Goal: Task Accomplishment & Management: Manage account settings

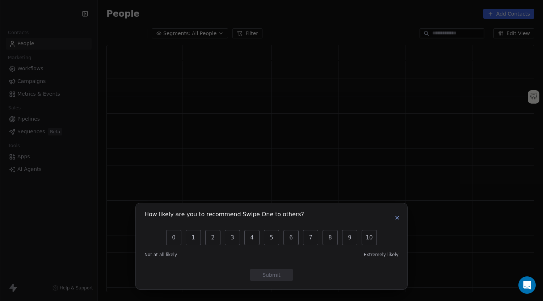
click at [398, 216] on icon "button" at bounding box center [397, 218] width 6 height 6
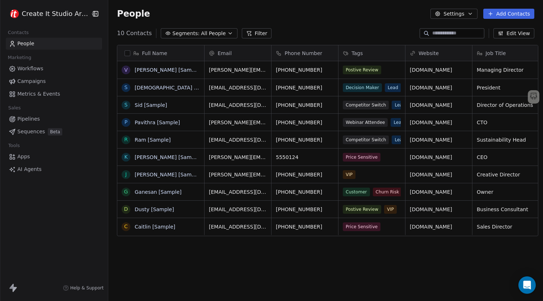
scroll to position [259, 434]
click at [352, 54] on span "Tags" at bounding box center [357, 53] width 11 height 7
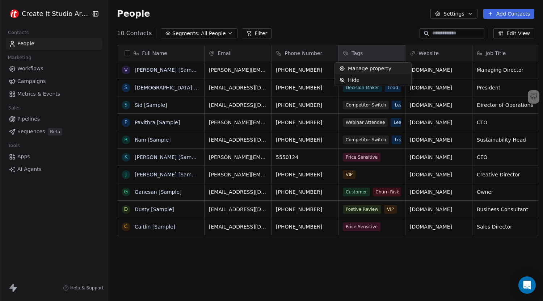
click at [351, 69] on span "Manage property" at bounding box center [369, 68] width 43 height 7
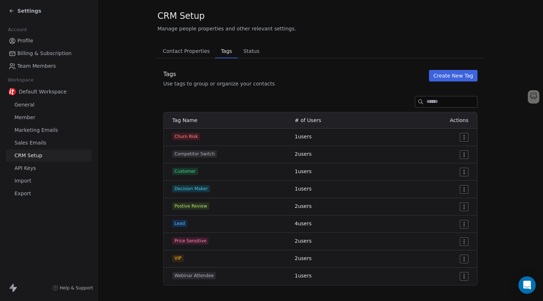
scroll to position [21, 0]
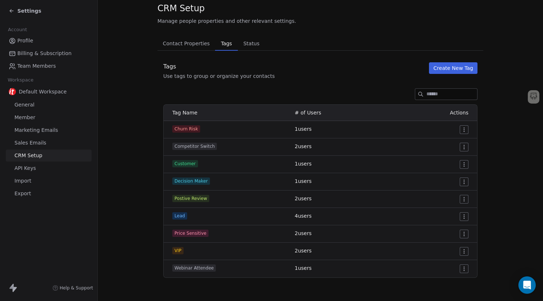
click at [241, 47] on span "Status" at bounding box center [252, 43] width 22 height 10
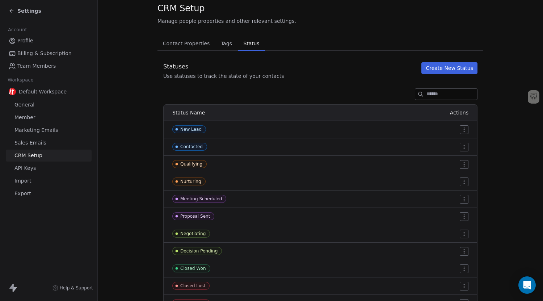
click at [192, 47] on span "Contact Properties" at bounding box center [186, 43] width 53 height 10
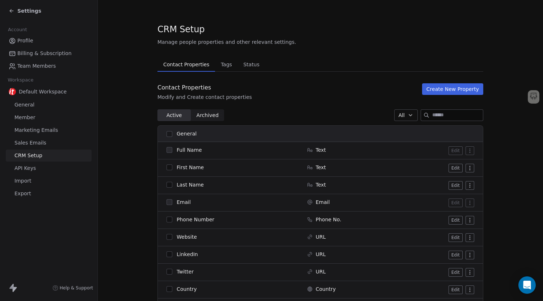
click at [214, 115] on span "Archived Archived" at bounding box center [207, 115] width 33 height 12
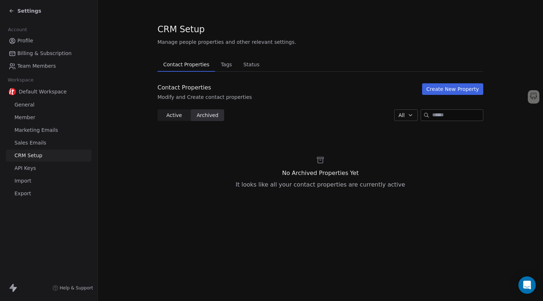
click at [178, 116] on span "Active" at bounding box center [174, 116] width 16 height 8
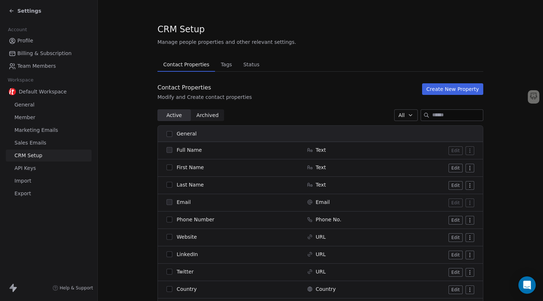
click at [225, 68] on span "Tags" at bounding box center [226, 64] width 17 height 10
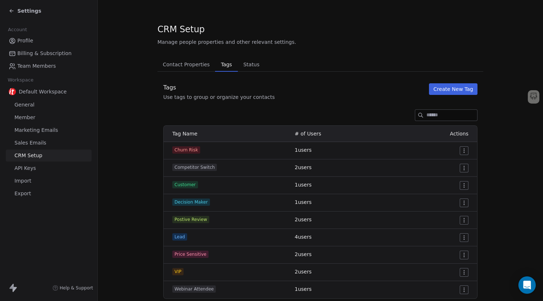
click at [246, 65] on span "Status" at bounding box center [252, 64] width 22 height 10
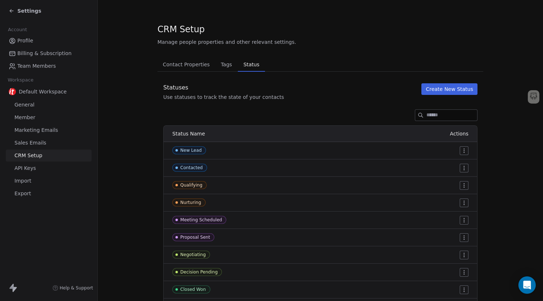
click at [14, 13] on div "Settings" at bounding box center [25, 10] width 33 height 7
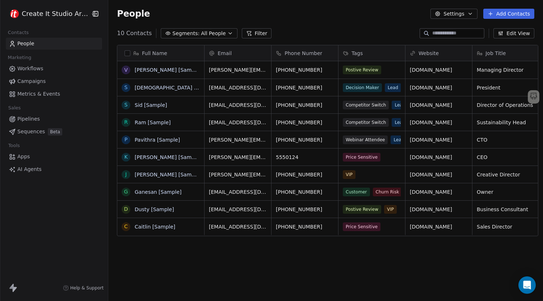
scroll to position [259, 434]
click at [506, 35] on button "Edit View" at bounding box center [514, 33] width 41 height 10
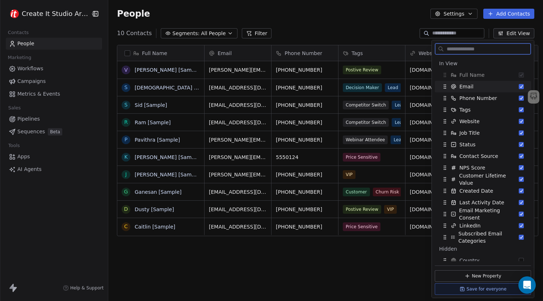
click at [519, 87] on button "Suggestions" at bounding box center [521, 86] width 5 height 5
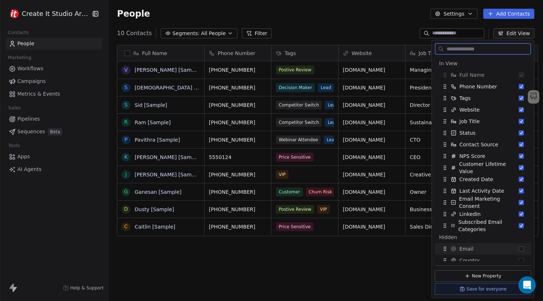
click at [519, 249] on button "Suggestions" at bounding box center [521, 248] width 5 height 5
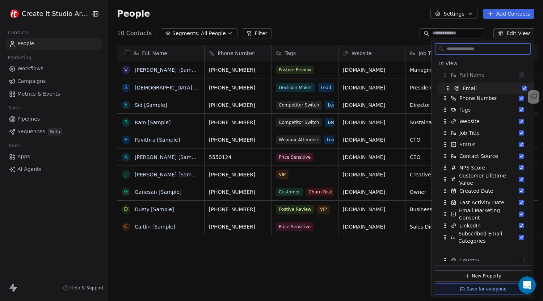
drag, startPoint x: 445, startPoint y: 237, endPoint x: 448, endPoint y: 88, distance: 149.3
click at [448, 88] on icon "Suggestions" at bounding box center [447, 88] width 0 height 0
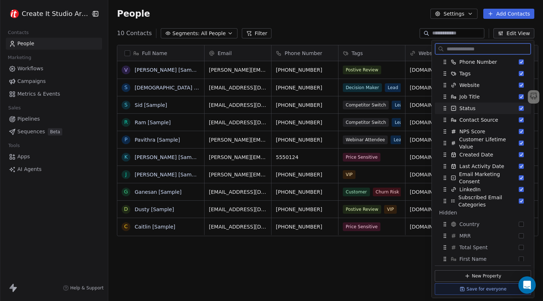
scroll to position [0, 0]
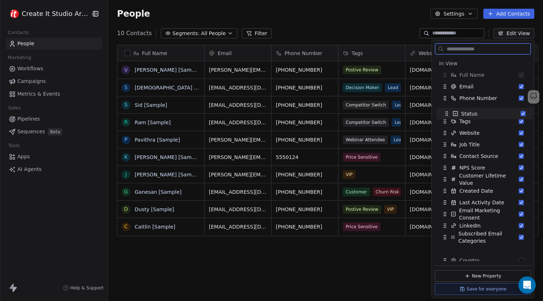
drag, startPoint x: 444, startPoint y: 142, endPoint x: 446, endPoint y: 111, distance: 30.8
click at [446, 111] on icon "Suggestions" at bounding box center [447, 114] width 6 height 6
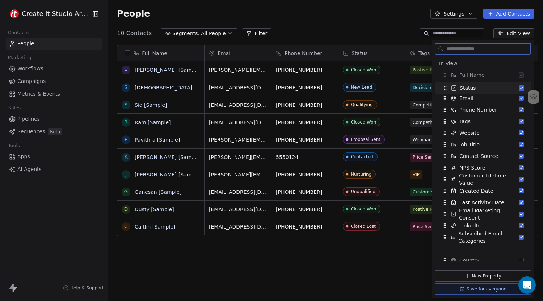
drag, startPoint x: 446, startPoint y: 111, endPoint x: 446, endPoint y: 89, distance: 21.7
click at [446, 89] on icon "Suggestions" at bounding box center [446, 89] width 0 height 0
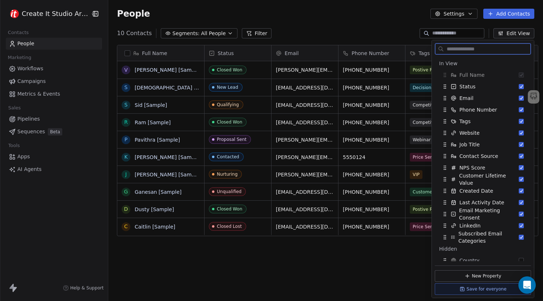
scroll to position [36, 0]
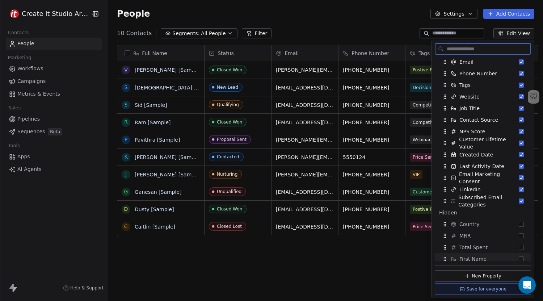
click at [471, 291] on button "Save for everyone" at bounding box center [483, 289] width 96 height 12
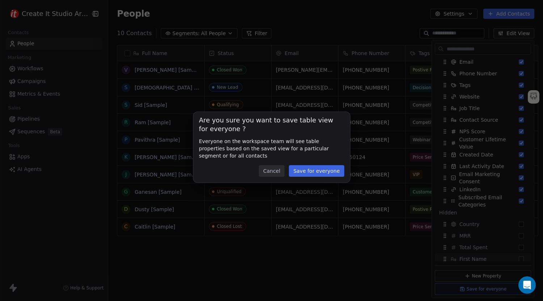
click at [330, 171] on button "Save for everyone" at bounding box center [316, 171] width 55 height 12
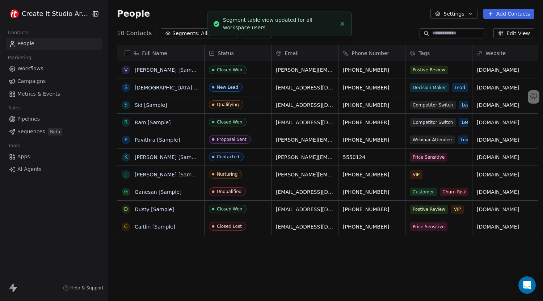
scroll to position [0, 0]
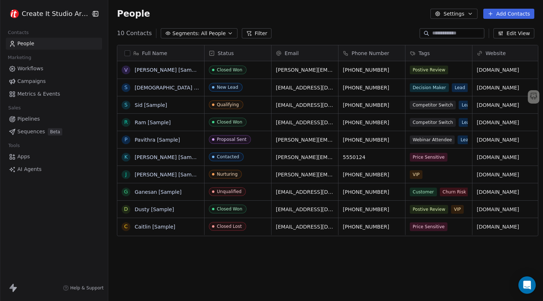
click at [92, 14] on icon "button" at bounding box center [95, 13] width 7 height 7
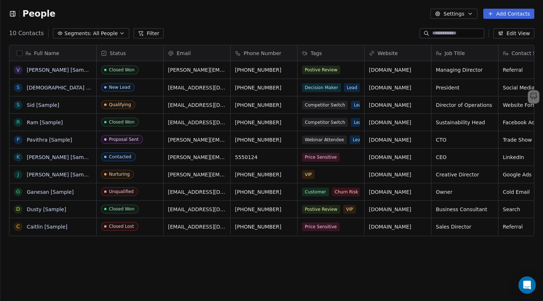
scroll to position [5, 6]
click at [9, 14] on icon "button" at bounding box center [12, 13] width 7 height 7
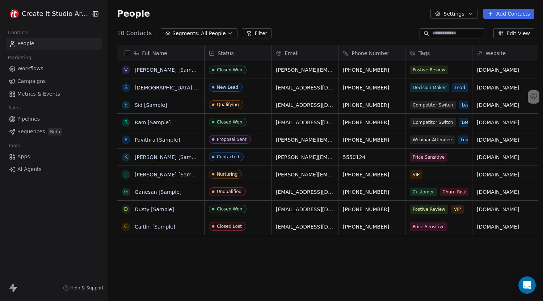
scroll to position [5, 5]
click at [93, 15] on icon "button" at bounding box center [95, 13] width 5 height 5
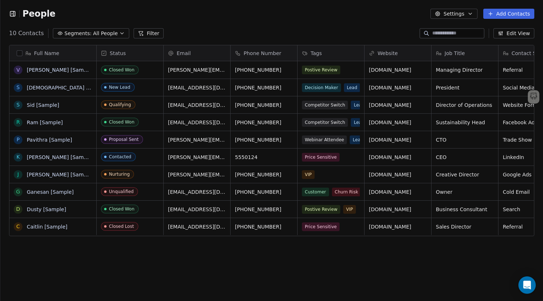
scroll to position [0, 0]
drag, startPoint x: 287, startPoint y: 178, endPoint x: 260, endPoint y: 180, distance: 26.9
click at [289, 172] on icon "grid" at bounding box center [291, 174] width 6 height 6
click at [279, 246] on div "Full Name V Vanessa [Sample] S Swami [Sample] S Sid [Sample] R Ram [Sample] P P…" at bounding box center [271, 171] width 543 height 265
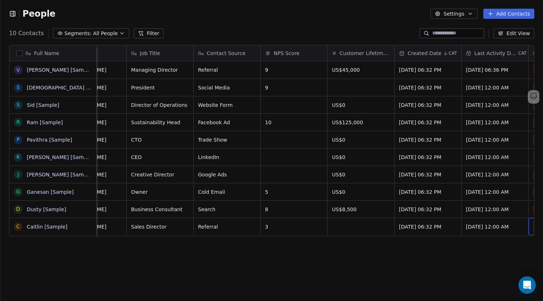
scroll to position [0, 372]
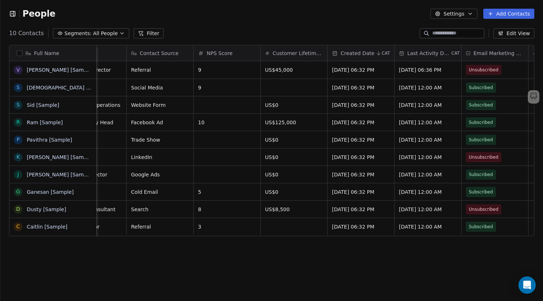
click at [500, 32] on icon "button" at bounding box center [500, 32] width 0 height 1
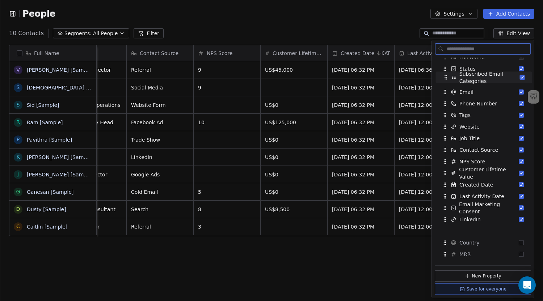
scroll to position [0, 0]
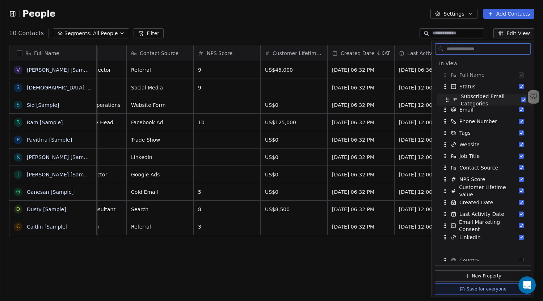
drag, startPoint x: 445, startPoint y: 163, endPoint x: 445, endPoint y: 105, distance: 58.0
click at [447, 98] on icon "Suggestions" at bounding box center [448, 100] width 6 height 6
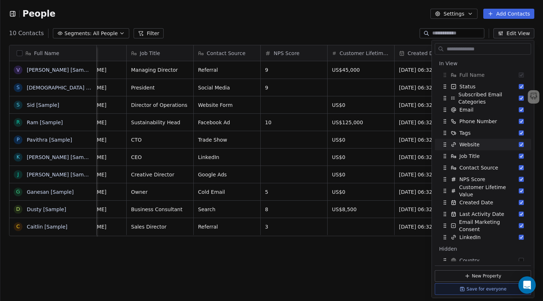
click at [372, 267] on div "Full Name V Vanessa [Sample] S Swami [Sample] S Sid [Sample] R Ram [Sample] P P…" at bounding box center [271, 171] width 543 height 265
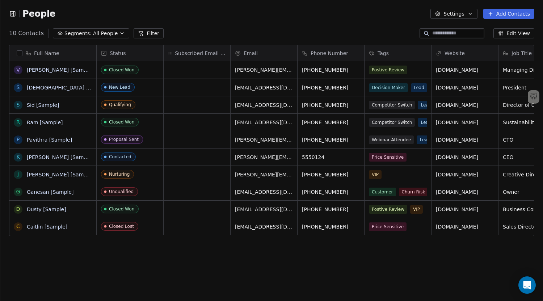
click at [187, 50] on span "Subscribed Email Categories" at bounding box center [200, 53] width 51 height 7
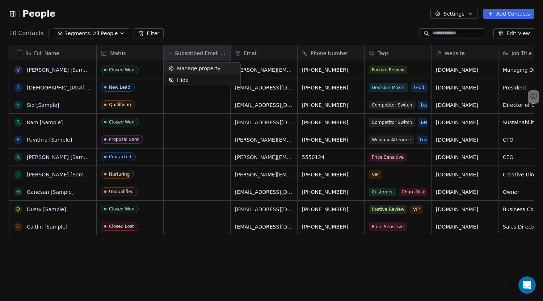
click at [185, 67] on span "Manage property" at bounding box center [198, 68] width 43 height 7
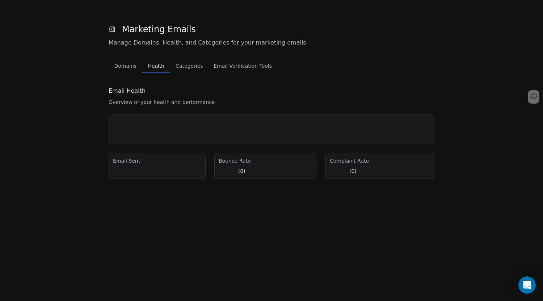
click at [156, 68] on span "Health" at bounding box center [156, 66] width 22 height 10
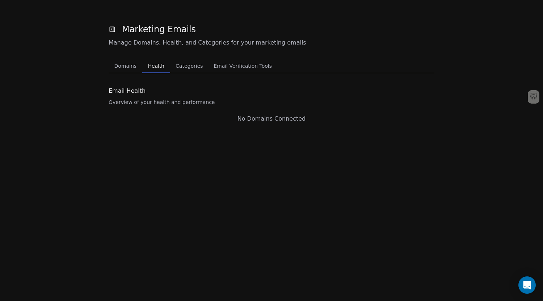
click at [134, 65] on span "Domains" at bounding box center [126, 66] width 28 height 10
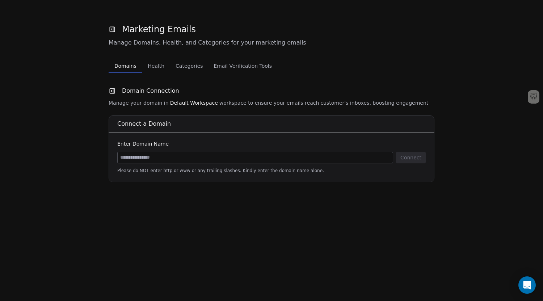
click at [221, 65] on span "Email Verification Tools" at bounding box center [243, 66] width 64 height 10
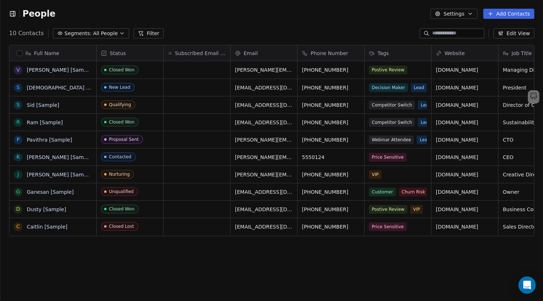
scroll to position [5, 6]
click at [510, 32] on button "Edit View" at bounding box center [514, 33] width 41 height 10
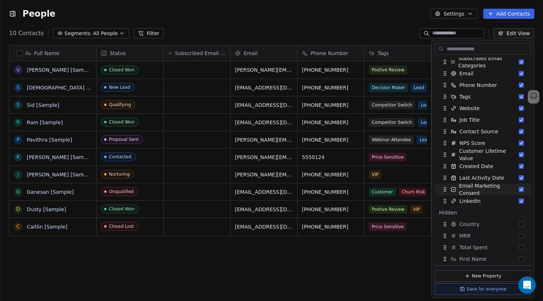
scroll to position [0, 0]
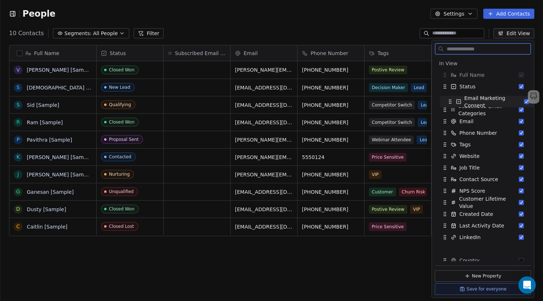
drag, startPoint x: 446, startPoint y: 225, endPoint x: 451, endPoint y: 101, distance: 124.4
click at [451, 101] on icon "Suggestions" at bounding box center [451, 102] width 6 height 6
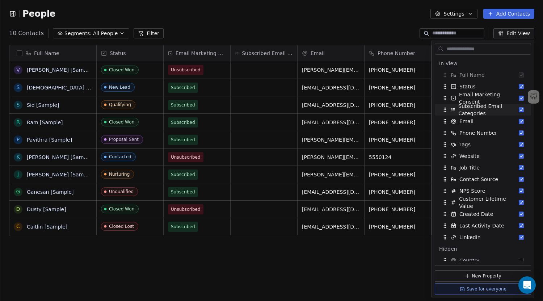
click at [231, 252] on div "Full Name V Vanessa [Sample] S Swami [Sample] S Sid [Sample] R Ram [Sample] P P…" at bounding box center [271, 171] width 543 height 265
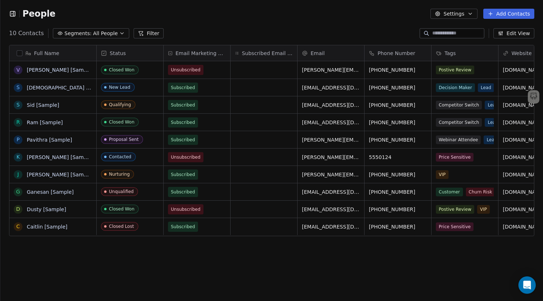
click at [172, 54] on icon at bounding box center [170, 53] width 5 height 6
click at [191, 54] on html "People Settings Add Contacts 10 Contacts Segments: All People Filter Edit View …" at bounding box center [271, 150] width 543 height 301
click at [191, 54] on span "Email Marketing Consent" at bounding box center [201, 53] width 50 height 7
click at [191, 54] on html "People Settings Add Contacts 10 Contacts Segments: All People Filter Edit View …" at bounding box center [271, 150] width 543 height 301
click at [119, 53] on span "Status" at bounding box center [118, 53] width 16 height 7
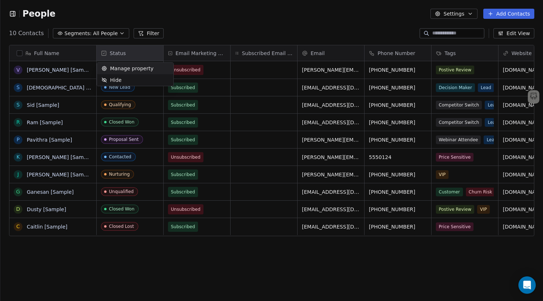
click at [118, 67] on span "Manage property" at bounding box center [131, 68] width 43 height 7
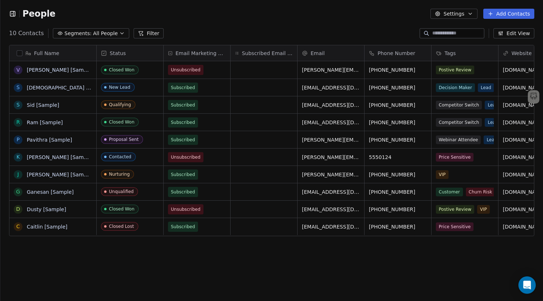
scroll to position [5, 6]
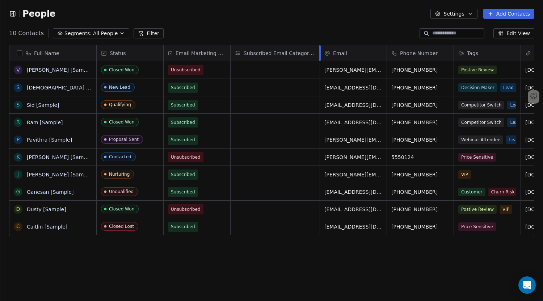
drag, startPoint x: 297, startPoint y: 54, endPoint x: 319, endPoint y: 54, distance: 22.5
click at [319, 54] on div at bounding box center [320, 53] width 2 height 16
click at [124, 53] on span "Status" at bounding box center [118, 53] width 16 height 7
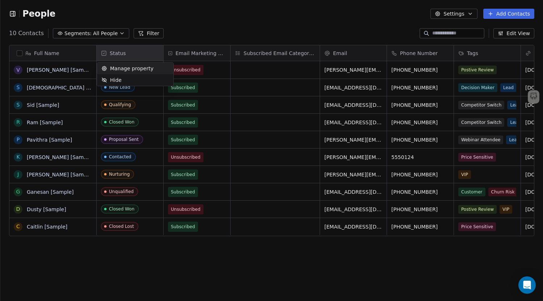
click at [124, 67] on span "Manage property" at bounding box center [131, 68] width 43 height 7
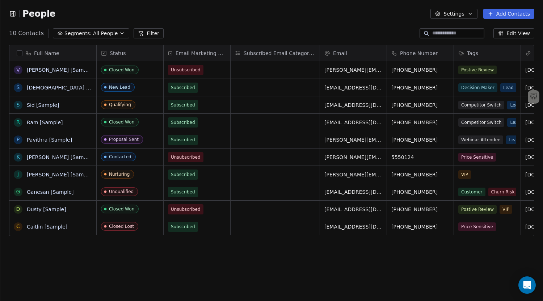
scroll to position [5, 6]
click at [47, 69] on link "Vanessa [Sample]" at bounding box center [60, 70] width 67 height 6
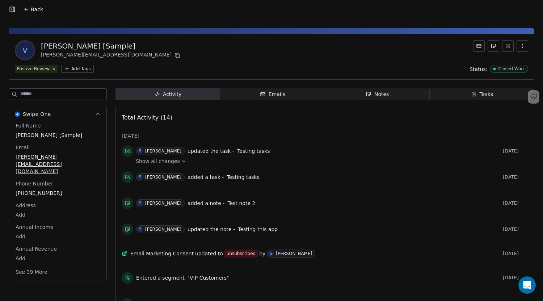
click at [242, 97] on span "Emails Emails" at bounding box center [272, 94] width 105 height 12
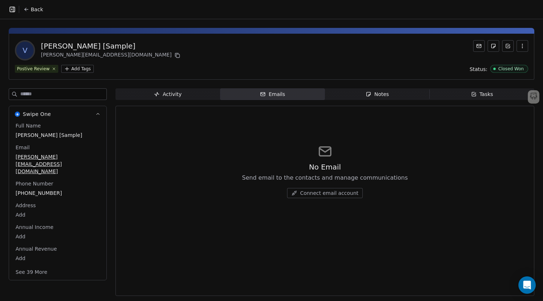
click at [334, 96] on span "Notes Notes" at bounding box center [377, 94] width 105 height 12
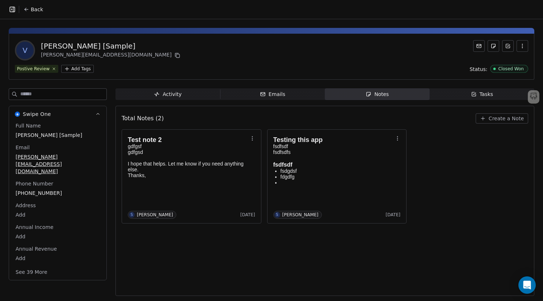
click at [458, 96] on span "Tasks Tasks" at bounding box center [482, 94] width 105 height 12
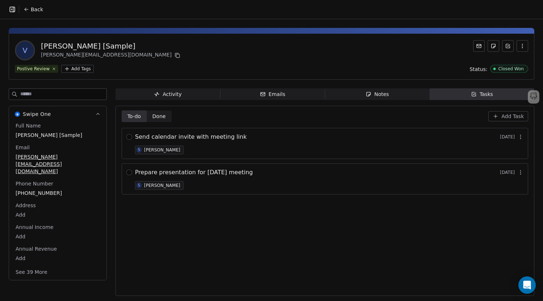
click at [182, 97] on span "Activity Activity" at bounding box center [168, 94] width 105 height 12
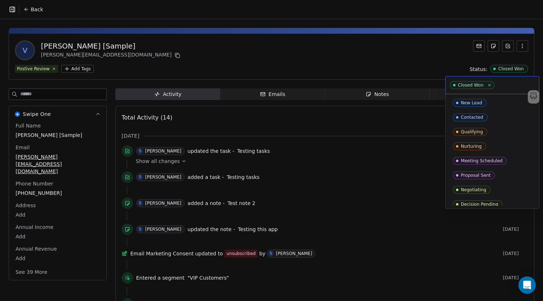
scroll to position [19, 0]
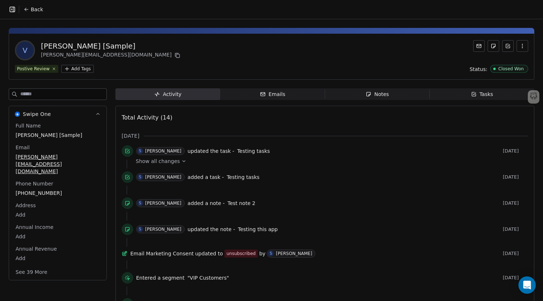
click at [414, 68] on html "Back V Vanessa [Sample] vanessa@appsumo.com Postive Review Add Tags Status: Clo…" at bounding box center [271, 150] width 543 height 301
click at [29, 13] on button "Back" at bounding box center [33, 9] width 28 height 13
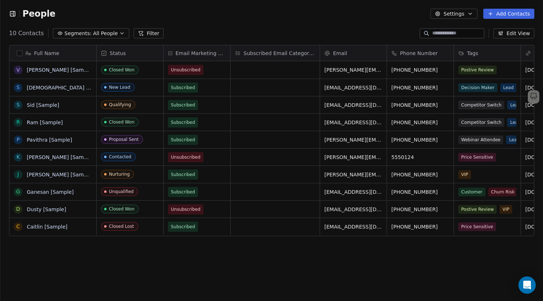
scroll to position [259, 538]
click at [111, 34] on button "Segments: All People" at bounding box center [91, 33] width 76 height 10
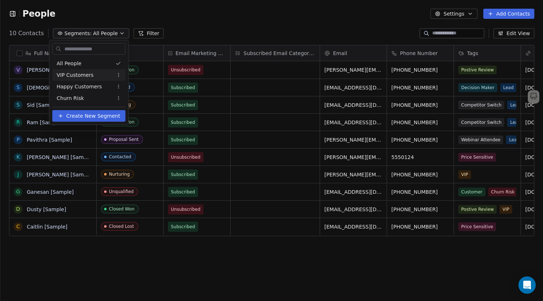
click at [84, 75] on span "VIP Customers" at bounding box center [75, 75] width 37 height 8
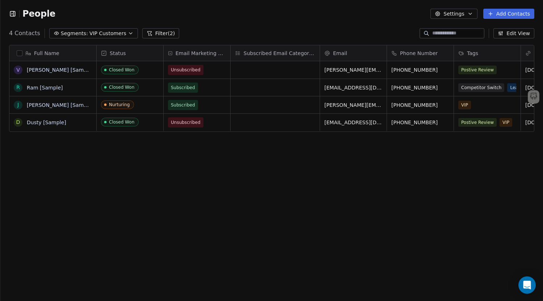
click at [95, 35] on span "VIP Customers" at bounding box center [107, 34] width 37 height 8
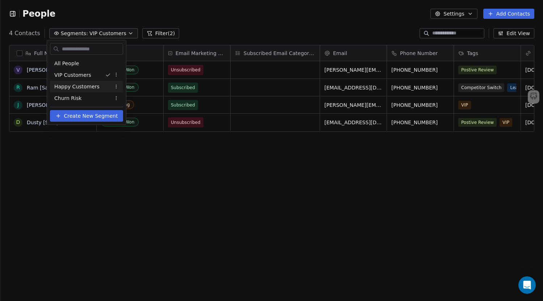
click at [89, 87] on span "Happy Customers" at bounding box center [76, 87] width 45 height 8
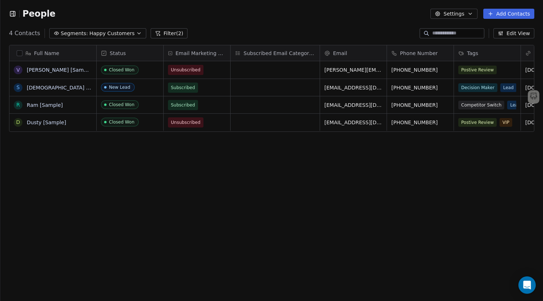
click at [105, 34] on span "Happy Customers" at bounding box center [111, 34] width 45 height 8
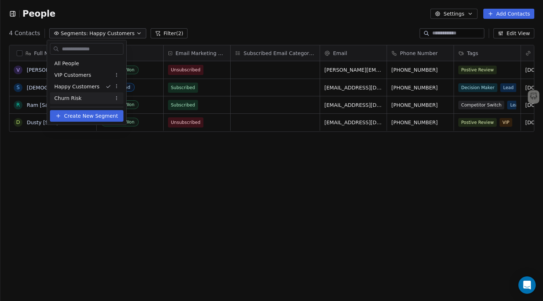
click at [87, 94] on div "Churn Risk" at bounding box center [87, 98] width 74 height 12
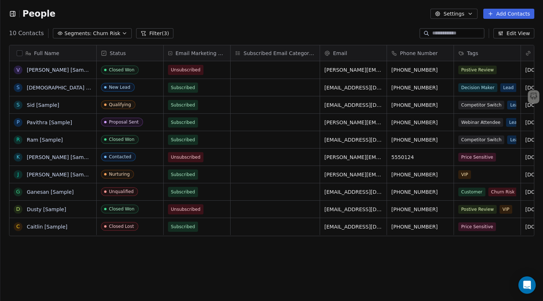
click at [99, 35] on span "Churn Risk" at bounding box center [106, 34] width 27 height 8
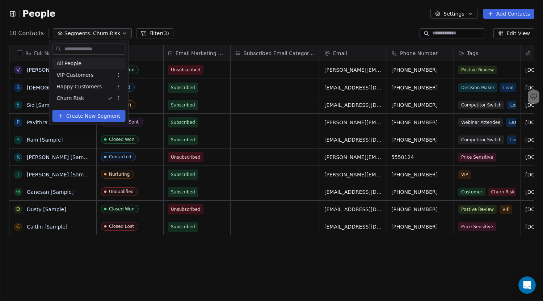
click at [86, 65] on div "All People" at bounding box center [89, 64] width 73 height 12
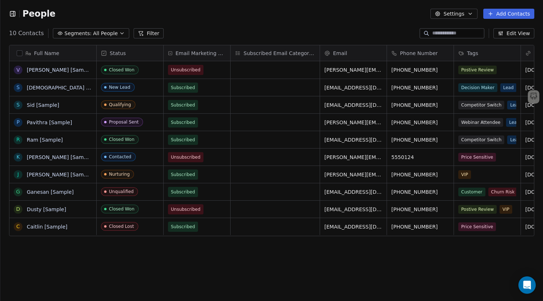
click at [466, 17] on button "Settings" at bounding box center [454, 14] width 47 height 10
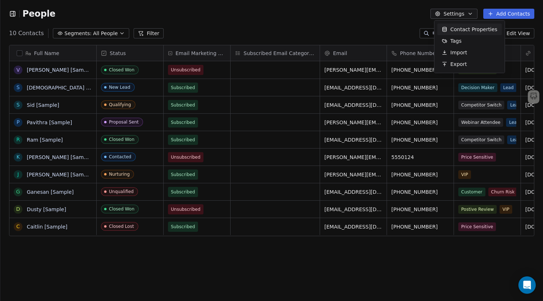
click at [461, 31] on span "Contact Properties" at bounding box center [474, 30] width 47 height 8
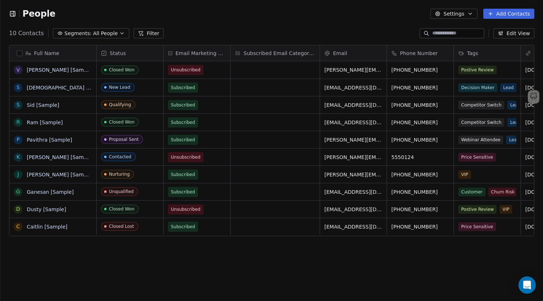
scroll to position [5, 6]
click at [512, 36] on button "Edit View" at bounding box center [514, 33] width 41 height 10
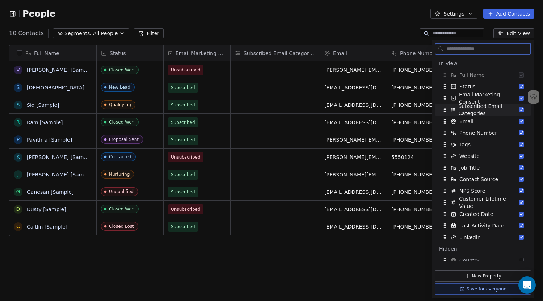
click at [519, 109] on button "Suggestions" at bounding box center [521, 109] width 5 height 5
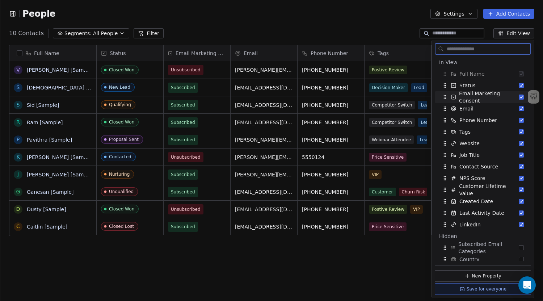
scroll to position [0, 0]
click at [383, 263] on div "Full Name V Vanessa [Sample] S Swami [Sample] S Sid [Sample] R Ram [Sample] P P…" at bounding box center [271, 171] width 543 height 265
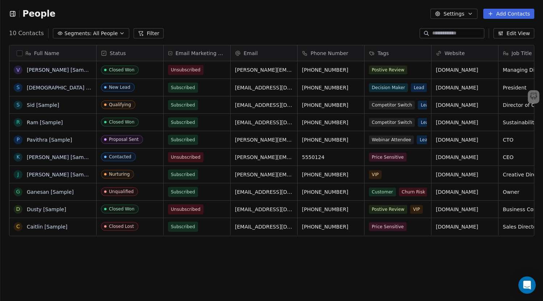
click at [13, 16] on icon "button" at bounding box center [12, 13] width 7 height 7
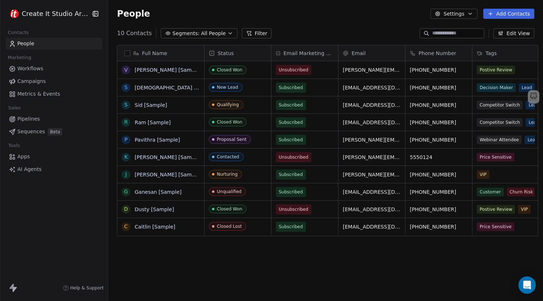
scroll to position [5, 5]
click at [26, 67] on span "Workflows" at bounding box center [30, 69] width 26 height 8
click at [31, 68] on span "Workflows" at bounding box center [30, 69] width 26 height 8
click at [34, 71] on span "Workflows" at bounding box center [30, 69] width 26 height 8
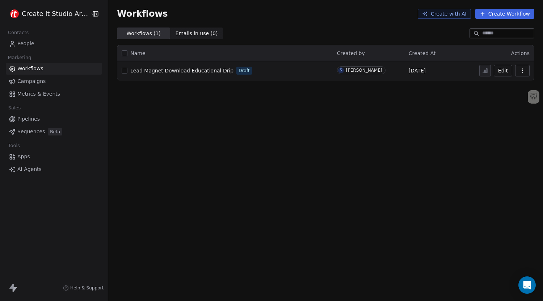
click at [161, 69] on span "Lead Magnet Download Educational Drip" at bounding box center [181, 71] width 103 height 6
click at [486, 16] on icon at bounding box center [483, 14] width 6 height 6
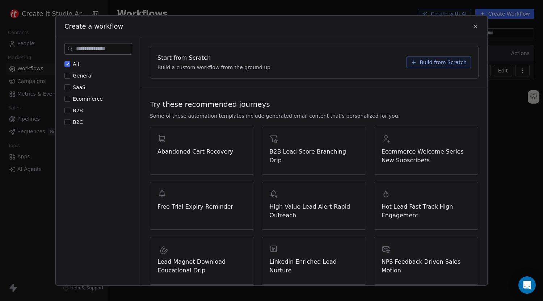
click at [434, 60] on span "Build from Scratch" at bounding box center [443, 62] width 47 height 7
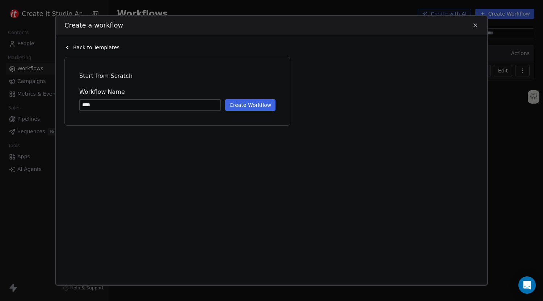
type input "****"
click at [258, 103] on button "Create Workflow" at bounding box center [250, 105] width 50 height 12
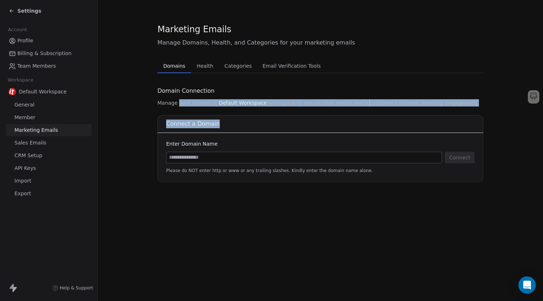
drag, startPoint x: 190, startPoint y: 104, endPoint x: 322, endPoint y: 107, distance: 132.2
click at [322, 107] on div "Domain Connection Manage your domain in Default Workspace workspace to ensure y…" at bounding box center [321, 133] width 326 height 97
click at [329, 98] on div "Domain Connection Manage your domain in Default Workspace workspace to ensure y…" at bounding box center [321, 133] width 326 height 97
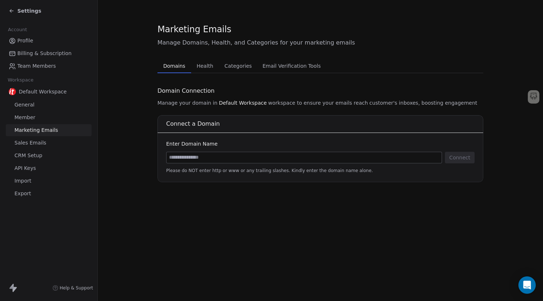
click at [219, 154] on input at bounding box center [304, 157] width 275 height 11
paste input "**********"
drag, startPoint x: 200, startPoint y: 159, endPoint x: 158, endPoint y: 159, distance: 41.7
click at [158, 159] on div "**********" at bounding box center [321, 148] width 326 height 67
type input "**********"
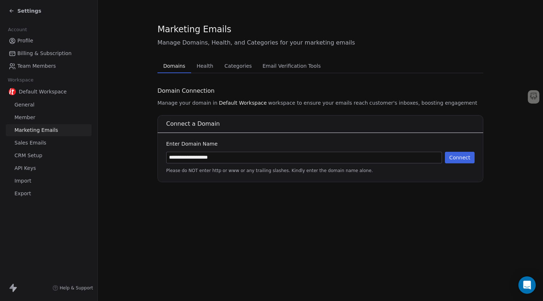
click at [152, 153] on section "**********" at bounding box center [321, 102] width 446 height 205
click at [451, 158] on button "Connect" at bounding box center [460, 158] width 30 height 12
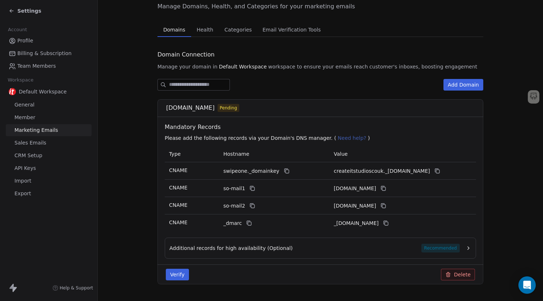
scroll to position [54, 0]
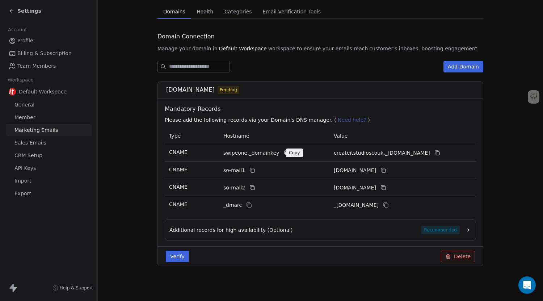
click at [284, 153] on icon at bounding box center [287, 153] width 6 height 6
click at [436, 154] on icon at bounding box center [438, 153] width 6 height 6
click at [251, 170] on icon at bounding box center [252, 170] width 3 height 3
click at [386, 172] on icon at bounding box center [384, 170] width 3 height 3
click at [250, 188] on icon at bounding box center [253, 188] width 6 height 6
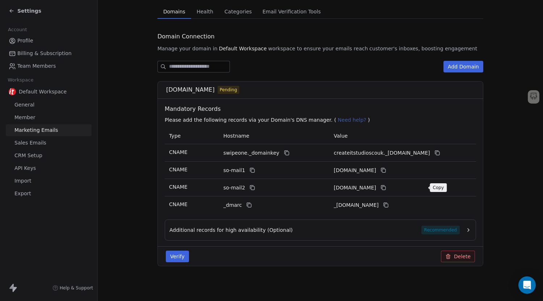
click at [387, 189] on icon at bounding box center [384, 188] width 6 height 6
click at [246, 206] on icon at bounding box center [249, 205] width 6 height 6
click at [389, 205] on icon at bounding box center [386, 205] width 6 height 6
click at [434, 227] on span "Recommended" at bounding box center [441, 230] width 38 height 9
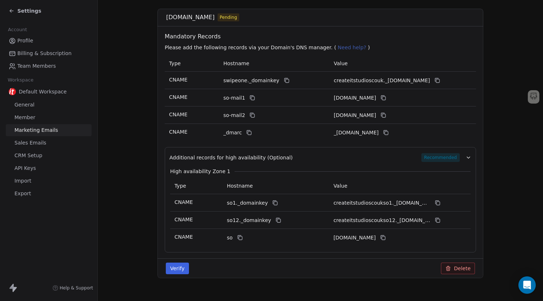
scroll to position [139, 0]
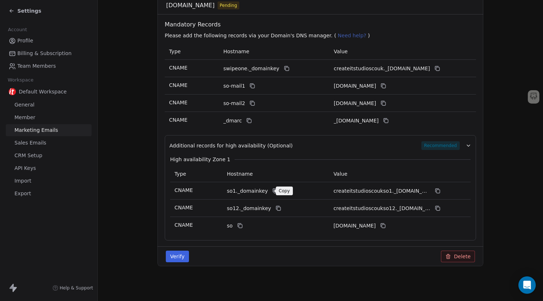
click at [272, 191] on icon at bounding box center [275, 191] width 6 height 6
click at [438, 192] on button at bounding box center [438, 191] width 9 height 9
click at [276, 210] on icon at bounding box center [279, 208] width 6 height 6
click at [437, 207] on icon at bounding box center [438, 208] width 3 height 3
click at [239, 228] on icon at bounding box center [240, 226] width 6 height 6
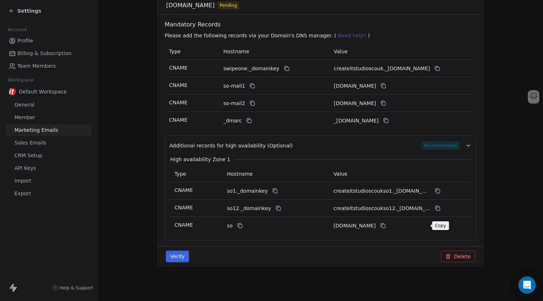
click at [386, 227] on icon at bounding box center [383, 226] width 6 height 6
click at [175, 258] on button "Verify" at bounding box center [177, 257] width 23 height 12
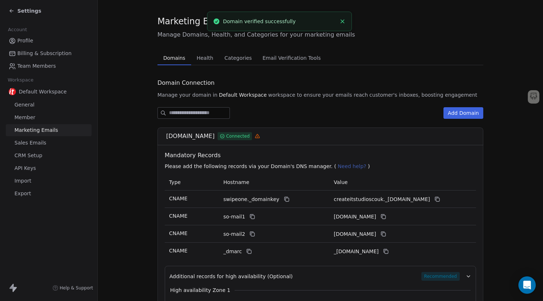
scroll to position [0, 0]
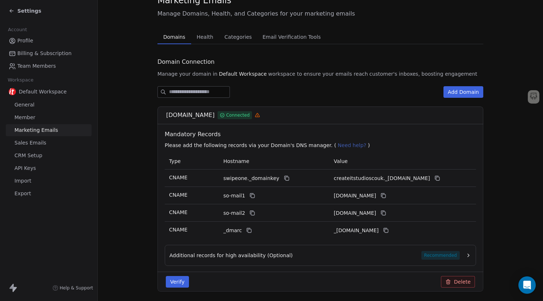
scroll to position [36, 0]
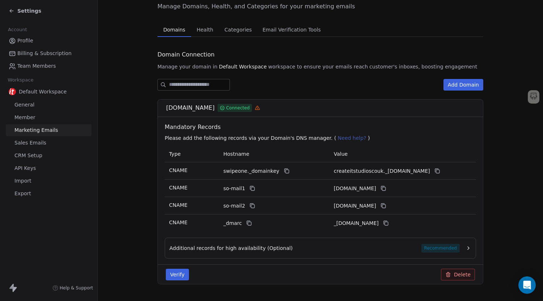
click at [180, 277] on button "Verify" at bounding box center [177, 275] width 23 height 12
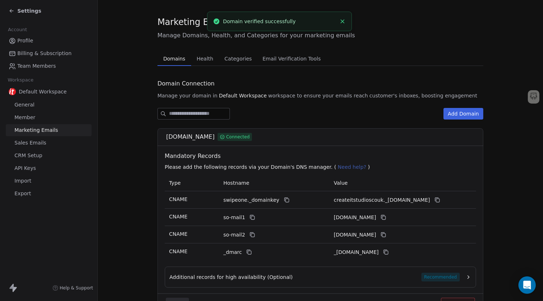
scroll to position [0, 0]
